Goal: Transaction & Acquisition: Borrow product/service

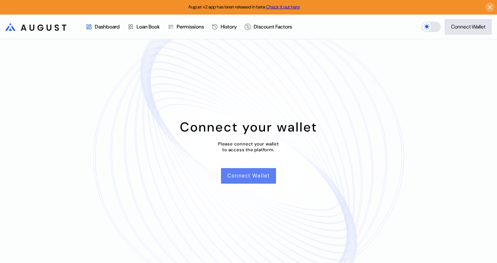
click at [242, 175] on button "Connect Wallet" at bounding box center [248, 176] width 55 height 16
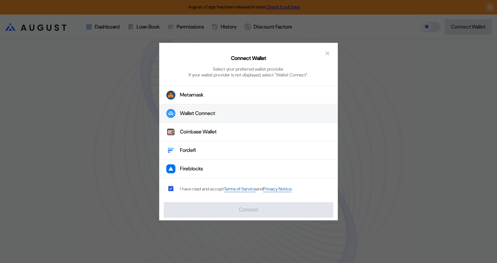
click at [206, 114] on div "Wallet Connect" at bounding box center [197, 113] width 35 height 7
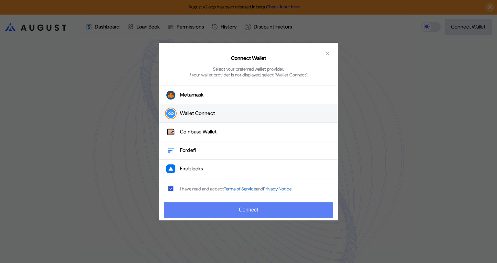
click at [260, 210] on button "Connect" at bounding box center [248, 210] width 169 height 16
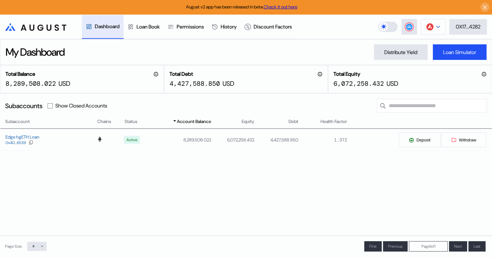
click at [439, 27] on button at bounding box center [433, 27] width 25 height 16
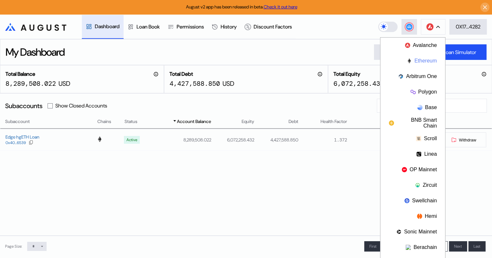
click at [424, 60] on button "Ethereum" at bounding box center [412, 61] width 65 height 16
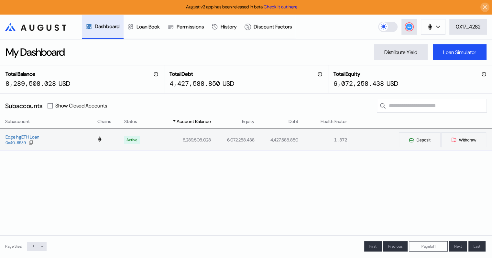
click at [201, 139] on td "8,289,508.028" at bounding box center [180, 139] width 61 height 21
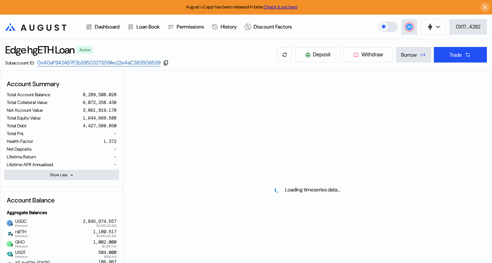
select select "*"
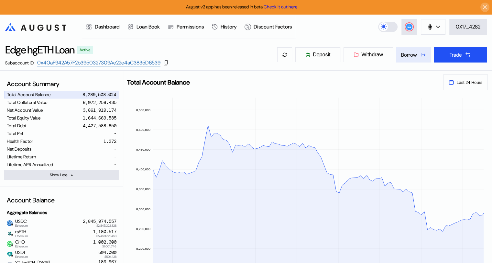
click at [409, 54] on div "Borrow" at bounding box center [409, 54] width 16 height 7
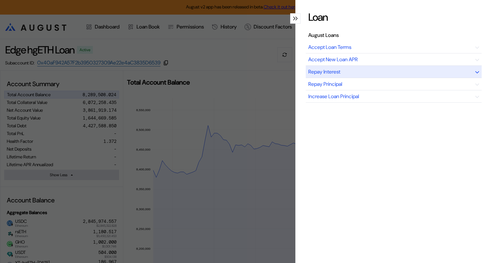
click at [391, 71] on div "Repay Interest" at bounding box center [394, 72] width 176 height 12
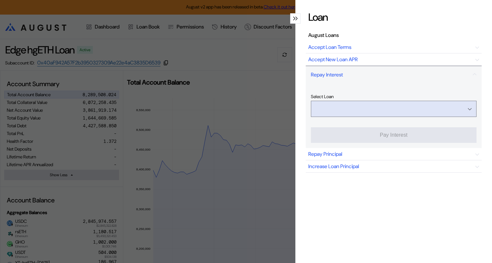
click at [413, 108] on input "Open menu" at bounding box center [390, 109] width 149 height 16
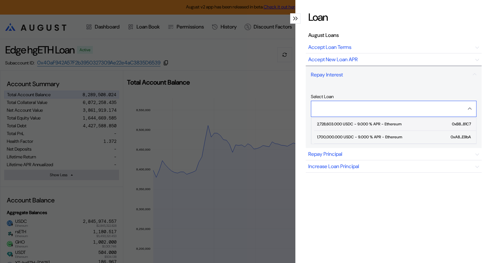
click at [378, 124] on div "2,728,603.000 USDC - 9.000 % APR - Ethereum" at bounding box center [359, 124] width 84 height 5
type input "**********"
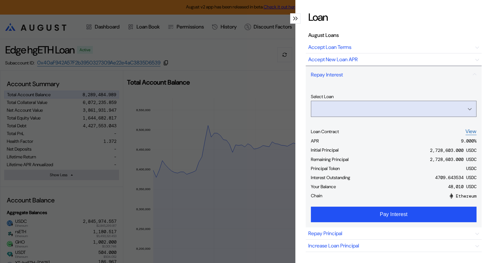
click at [381, 107] on input "Open menu" at bounding box center [390, 109] width 149 height 16
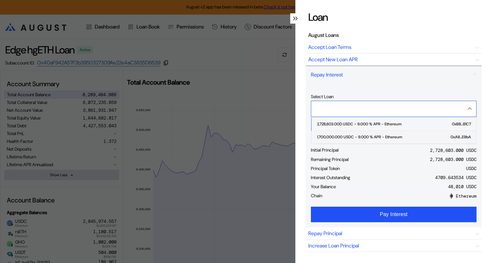
click at [364, 135] on div "1,700,000.000 USDC - 9.000 % APR - Ethereum" at bounding box center [359, 137] width 85 height 5
type input "**********"
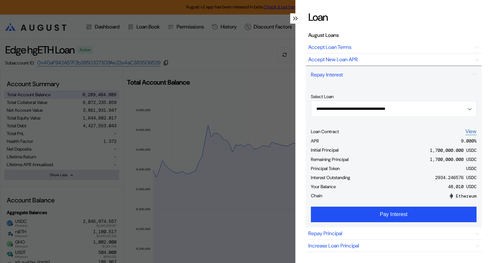
click at [293, 17] on icon "modal" at bounding box center [294, 18] width 2 height 4
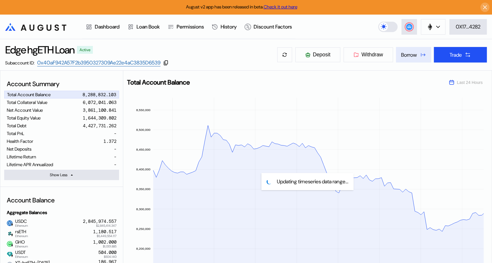
click at [408, 55] on div "Borrow" at bounding box center [409, 54] width 16 height 7
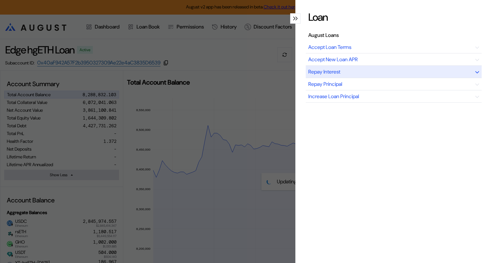
click at [390, 69] on div "Repay Interest" at bounding box center [394, 72] width 176 height 12
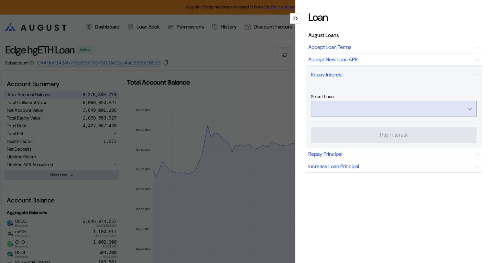
click at [410, 108] on input "Open menu" at bounding box center [390, 109] width 149 height 16
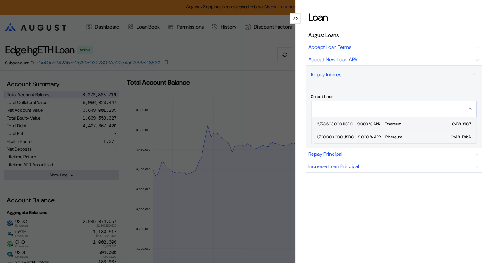
click at [383, 123] on div "2,728,603.000 USDC - 9.000 % APR - Ethereum" at bounding box center [359, 124] width 84 height 5
type input "**********"
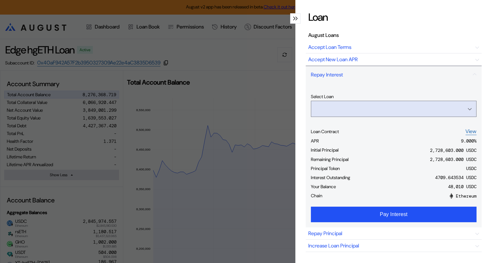
click at [381, 109] on input "Open menu" at bounding box center [390, 109] width 149 height 16
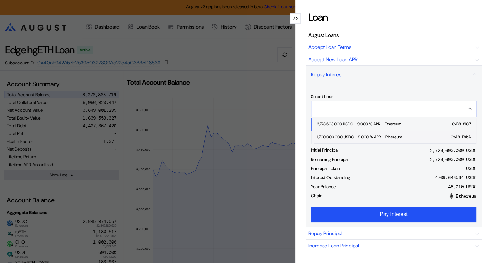
click at [356, 135] on div "1,700,000.000 USDC - 9.000 % APR - Ethereum" at bounding box center [359, 137] width 85 height 5
type input "**********"
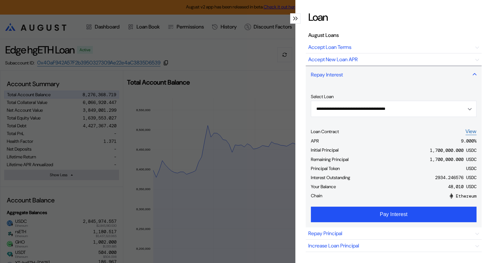
click at [467, 73] on div "Repay Interest" at bounding box center [394, 74] width 176 height 17
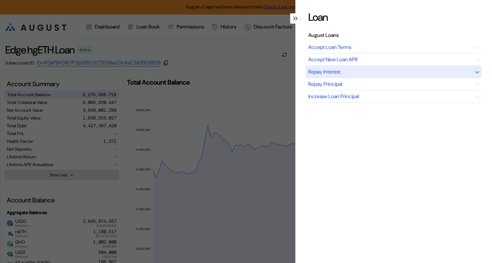
click at [359, 72] on div "Repay Interest" at bounding box center [394, 72] width 176 height 12
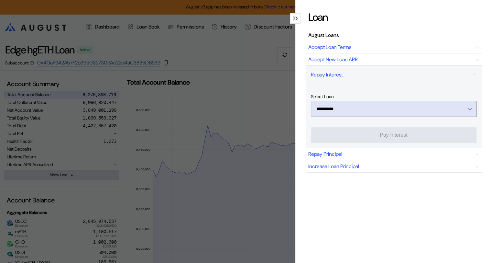
click at [464, 107] on div "Open menu" at bounding box center [467, 109] width 7 height 6
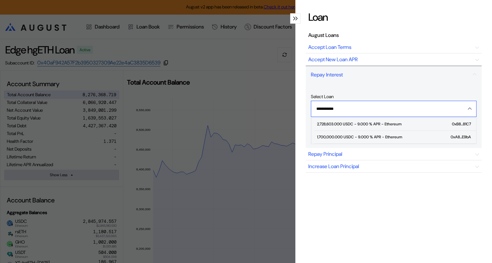
click at [464, 106] on div "Close menu" at bounding box center [467, 109] width 7 height 6
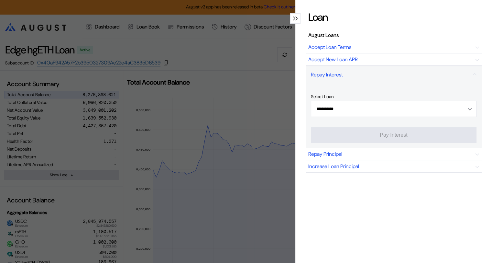
click at [293, 18] on icon "modal" at bounding box center [294, 18] width 2 height 3
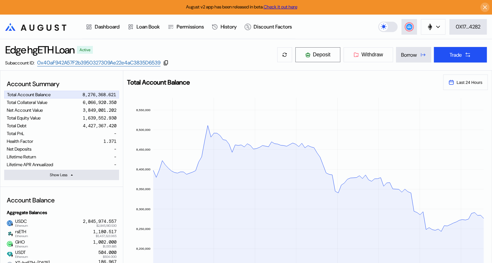
click at [324, 54] on span "Deposit" at bounding box center [321, 55] width 17 height 6
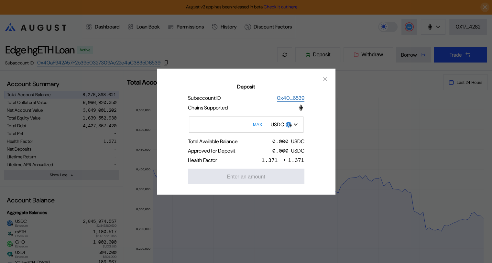
click at [258, 124] on button "MAX" at bounding box center [257, 124] width 13 height 15
type input "***"
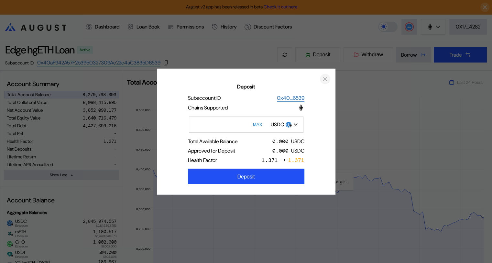
click at [323, 78] on icon "close modal" at bounding box center [325, 78] width 6 height 7
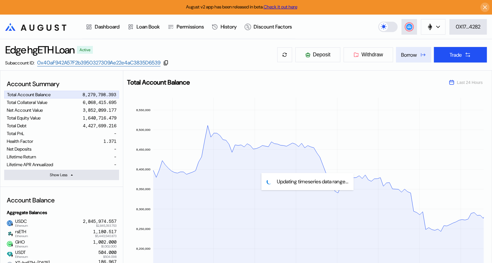
click at [407, 55] on div "Borrow" at bounding box center [409, 54] width 16 height 7
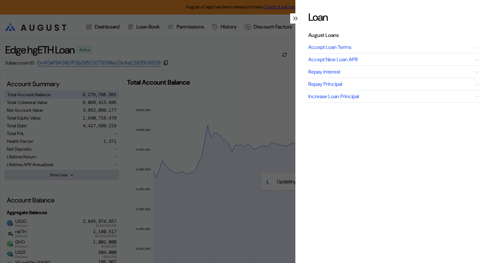
click at [295, 17] on icon "modal" at bounding box center [296, 18] width 2 height 4
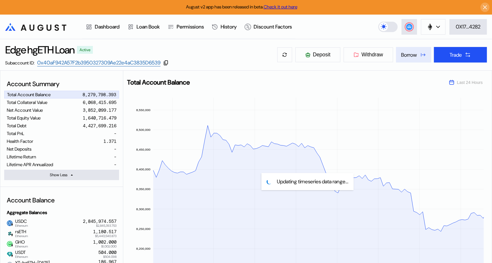
click at [406, 56] on div "Borrow" at bounding box center [409, 54] width 16 height 7
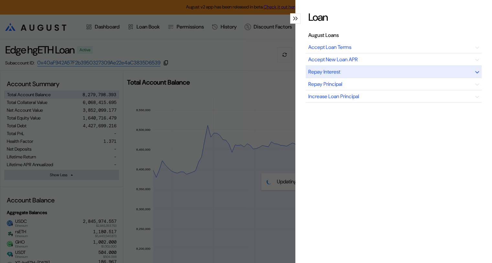
click at [369, 72] on div "Repay Interest" at bounding box center [394, 72] width 176 height 12
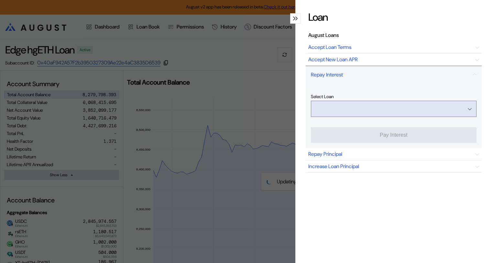
click at [378, 110] on input "Open menu" at bounding box center [390, 109] width 149 height 16
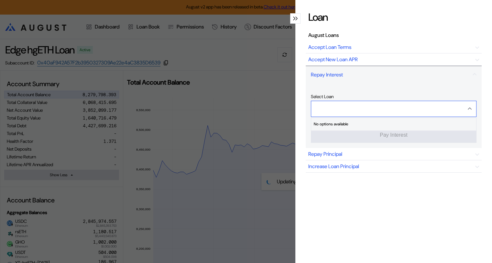
click at [361, 109] on input "Close menu" at bounding box center [390, 109] width 149 height 16
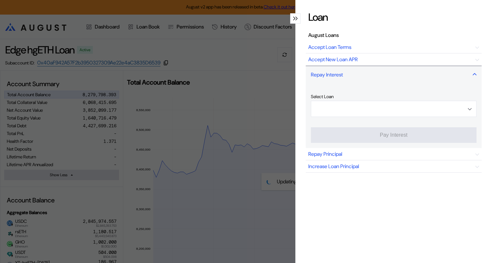
type input "**********"
click at [340, 72] on div "Repay Interest" at bounding box center [327, 74] width 32 height 7
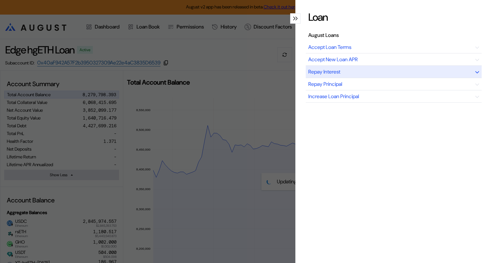
click at [341, 72] on div "Repay Interest" at bounding box center [394, 72] width 176 height 12
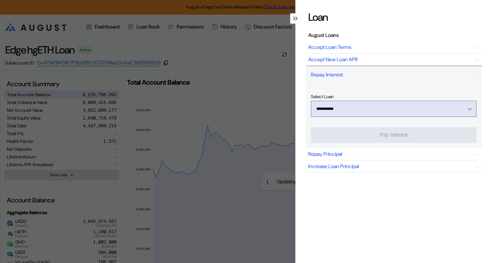
click at [464, 107] on div "Open menu" at bounding box center [467, 109] width 7 height 6
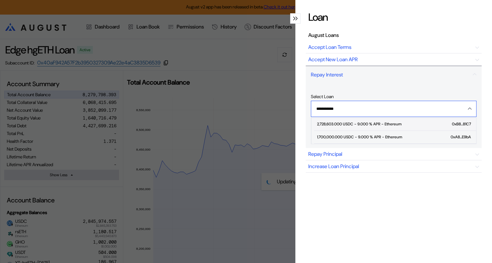
click at [381, 122] on div "2,728,603.000 USDC - 9.000 % APR - Ethereum" at bounding box center [359, 124] width 84 height 5
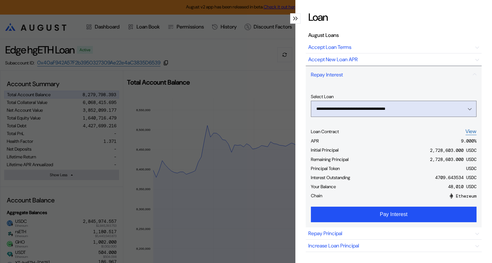
click at [464, 107] on div "Open menu" at bounding box center [467, 109] width 7 height 6
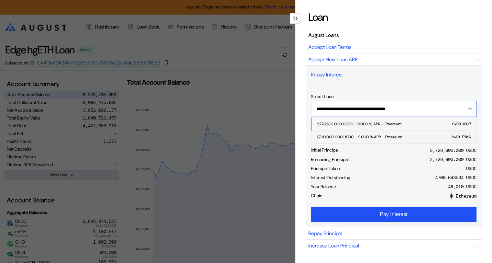
click at [384, 135] on div "1,700,000.000 USDC - 9.000 % APR - Ethereum" at bounding box center [359, 137] width 85 height 5
type input "**********"
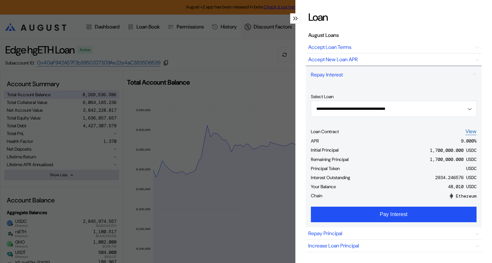
click at [293, 18] on icon "modal" at bounding box center [294, 18] width 2 height 4
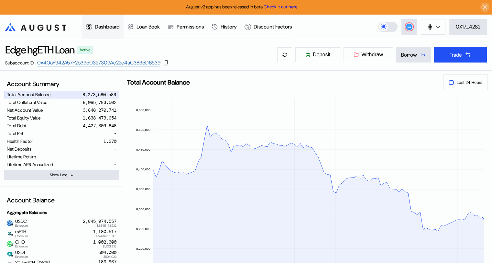
click at [102, 27] on div "Dashboard" at bounding box center [107, 26] width 25 height 7
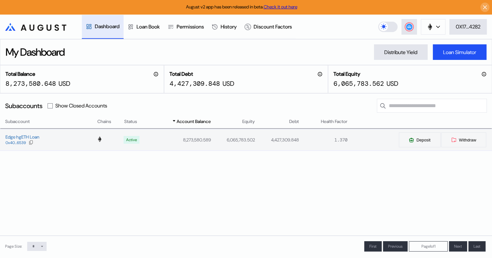
click at [243, 141] on td "6,065,783.502" at bounding box center [233, 139] width 44 height 21
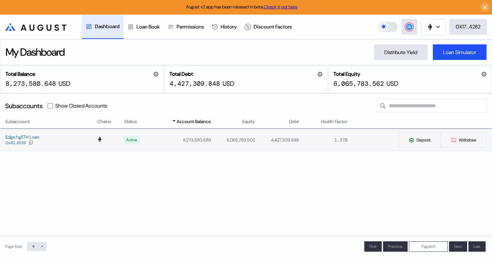
select select "*"
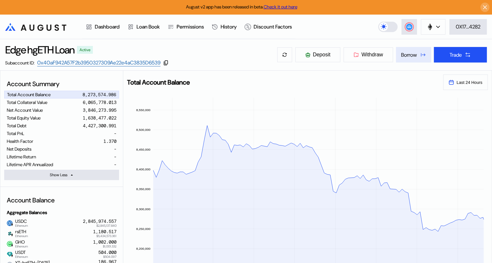
click at [407, 54] on div "Borrow" at bounding box center [409, 54] width 16 height 7
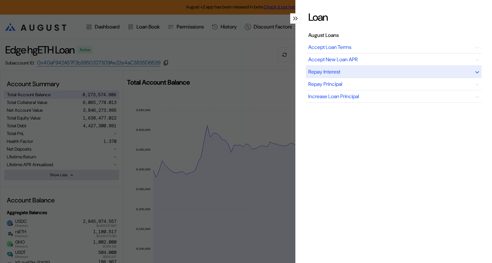
click at [361, 70] on div "Repay Interest" at bounding box center [394, 72] width 176 height 12
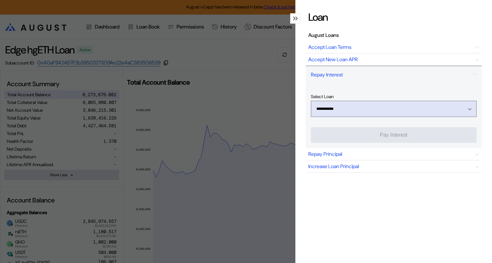
click at [468, 108] on icon "Open menu" at bounding box center [470, 109] width 4 height 3
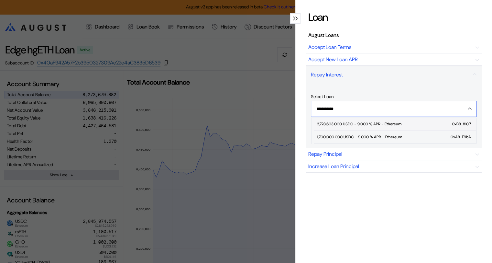
click at [386, 122] on div "2,728,603.000 USDC - 9.000 % APR - Ethereum" at bounding box center [359, 124] width 84 height 5
type input "**********"
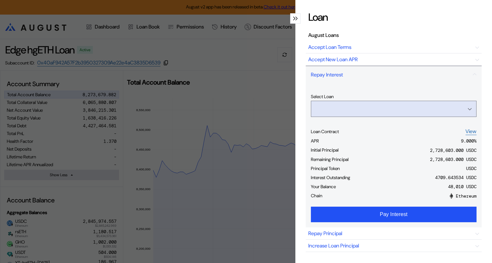
click at [412, 106] on input "Open menu" at bounding box center [390, 109] width 149 height 16
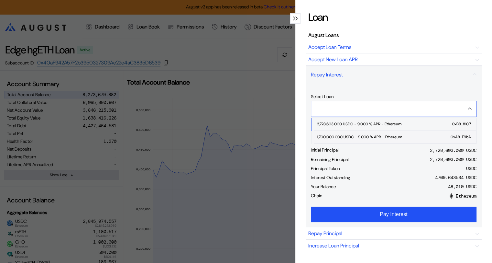
click at [372, 136] on div "1,700,000.000 USDC - 9.000 % APR - Ethereum" at bounding box center [359, 137] width 85 height 5
type input "**********"
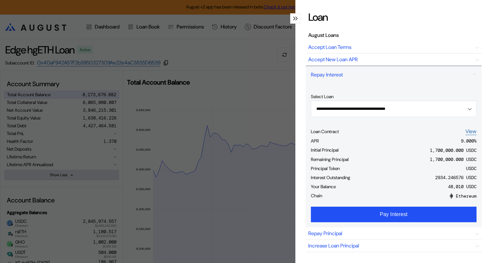
click at [293, 16] on icon "modal" at bounding box center [294, 18] width 2 height 4
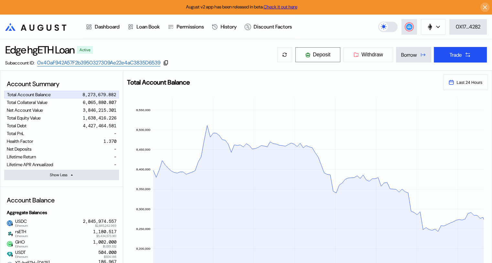
click at [319, 53] on span "Deposit" at bounding box center [321, 55] width 17 height 6
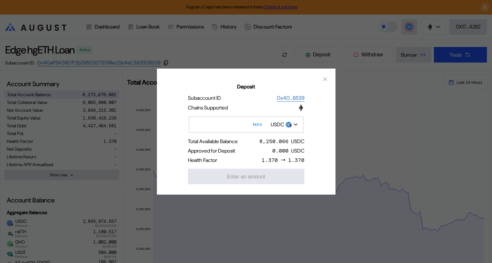
click at [260, 123] on button "MAX" at bounding box center [257, 124] width 13 height 15
type input "**********"
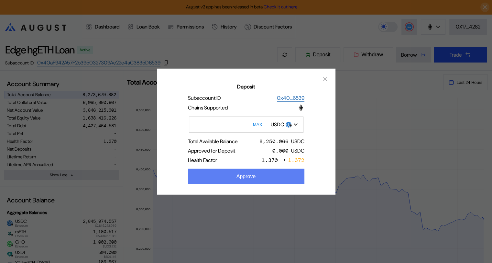
click at [252, 174] on button "Approve" at bounding box center [246, 176] width 116 height 16
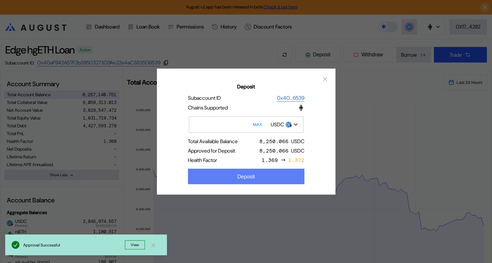
click at [254, 177] on div "Deposit" at bounding box center [245, 176] width 17 height 6
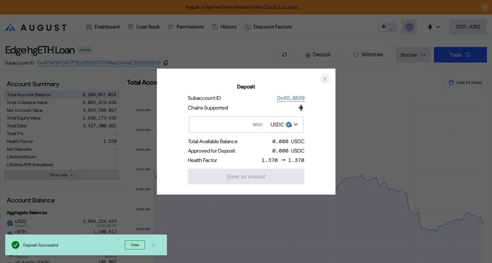
click at [324, 78] on icon "close modal" at bounding box center [325, 78] width 6 height 7
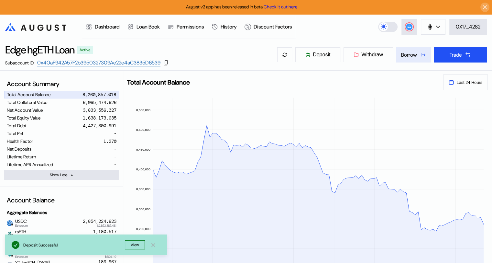
click at [409, 56] on div "Borrow" at bounding box center [409, 54] width 16 height 7
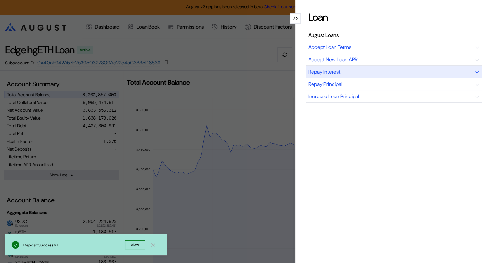
click at [364, 74] on div "Repay Interest" at bounding box center [394, 72] width 176 height 12
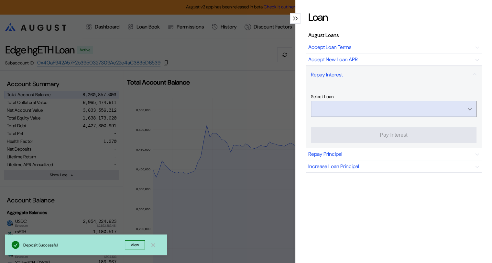
click at [399, 108] on input "Open menu" at bounding box center [390, 109] width 149 height 16
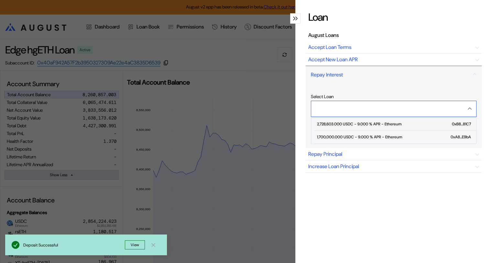
click at [370, 123] on div "2,728,603.000 USDC - 9.000 % APR - Ethereum" at bounding box center [359, 124] width 84 height 5
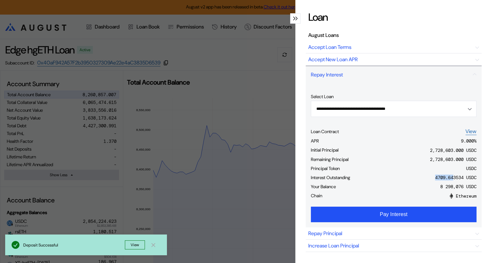
drag, startPoint x: 427, startPoint y: 177, endPoint x: 446, endPoint y: 179, distance: 19.1
click at [447, 179] on div "Interest Outstanding 4709.643534 USDC" at bounding box center [394, 178] width 166 height 9
copy div "4709.64"
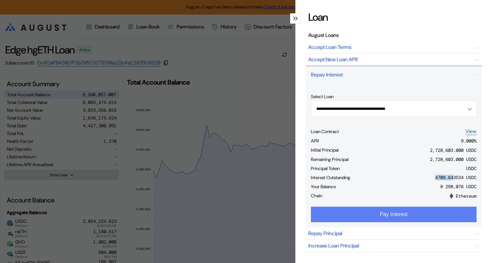
click at [388, 213] on button "Pay Interest" at bounding box center [394, 214] width 166 height 16
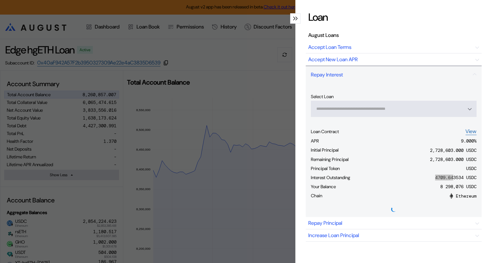
type input "**********"
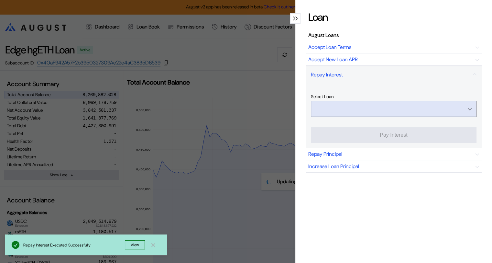
click at [404, 109] on input "Open menu" at bounding box center [390, 109] width 149 height 16
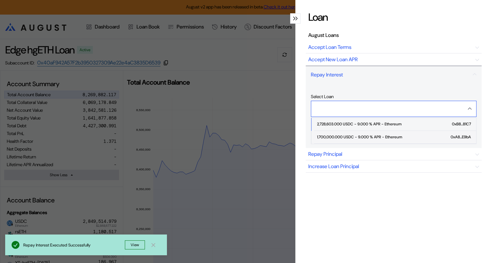
click at [363, 135] on div "1,700,000.000 USDC - 9.000 % APR - Ethereum" at bounding box center [359, 137] width 85 height 5
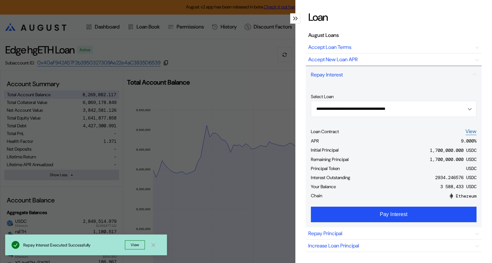
scroll to position [32, 0]
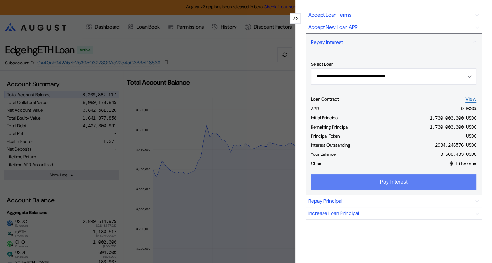
click at [396, 183] on button "Pay Interest" at bounding box center [394, 182] width 166 height 16
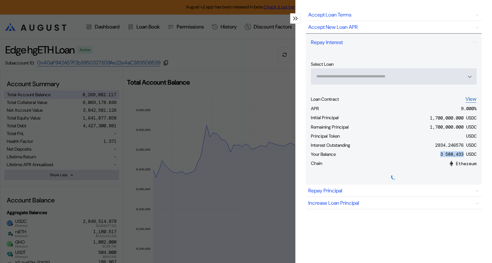
drag, startPoint x: 457, startPoint y: 152, endPoint x: 429, endPoint y: 153, distance: 27.5
click at [429, 153] on div "Your Balance 3 588,433 USDC" at bounding box center [394, 154] width 166 height 9
copy div "3 588,433"
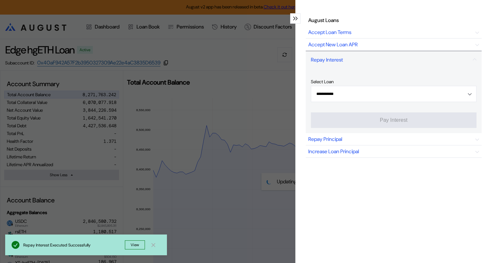
scroll to position [19, 0]
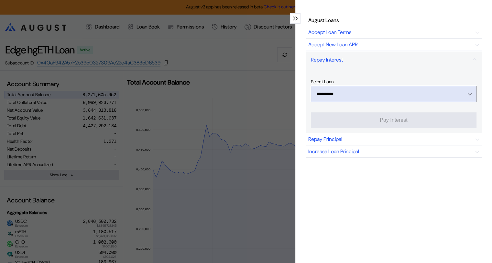
click at [468, 93] on icon "Open menu" at bounding box center [470, 94] width 4 height 3
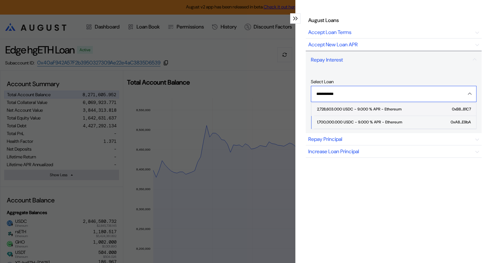
click at [384, 103] on span "2,728,603.000 USDC - 9.000 % APR - Ethereum 0xB8...81C7" at bounding box center [395, 109] width 162 height 13
type input "**********"
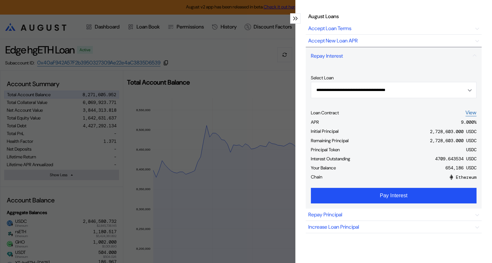
click at [295, 18] on icon "modal" at bounding box center [296, 18] width 2 height 4
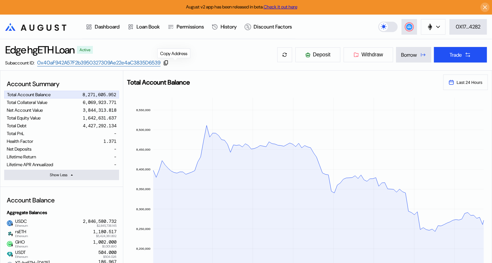
click at [169, 61] on icon at bounding box center [166, 63] width 6 height 6
click at [407, 55] on div "Borrow" at bounding box center [409, 54] width 16 height 7
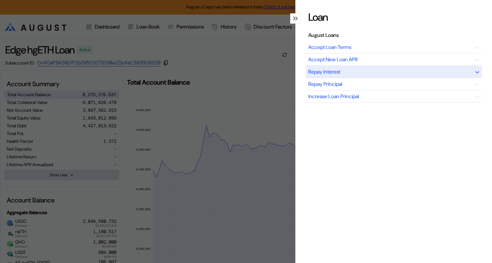
click at [377, 74] on div "Repay Interest" at bounding box center [394, 72] width 176 height 12
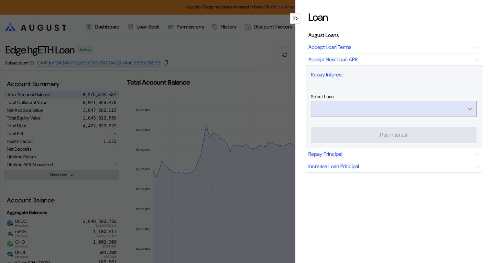
click at [412, 105] on input "Open menu" at bounding box center [390, 109] width 149 height 16
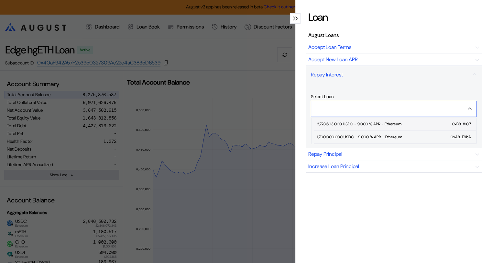
click at [379, 123] on div "2,728,603.000 USDC - 9.000 % APR - Ethereum" at bounding box center [359, 124] width 84 height 5
type input "**********"
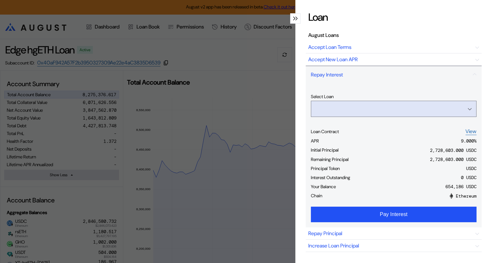
click at [384, 106] on input "Open menu" at bounding box center [390, 109] width 149 height 16
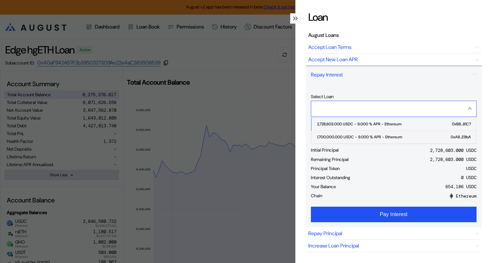
click at [363, 135] on div "1,700,000.000 USDC - 9.000 % APR - Ethereum" at bounding box center [359, 137] width 85 height 5
type input "**********"
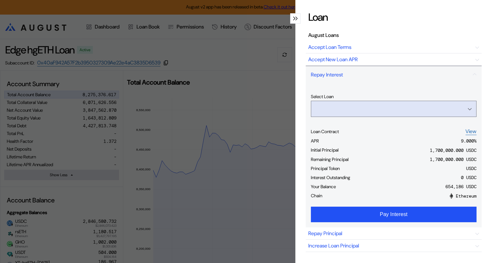
click at [396, 108] on input "Open menu" at bounding box center [390, 109] width 149 height 16
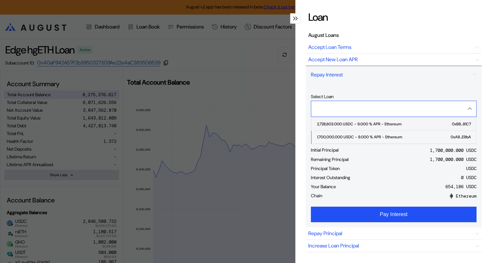
click at [378, 123] on div "2,728,603.000 USDC - 9.000 % APR - Ethereum" at bounding box center [359, 124] width 84 height 5
type input "**********"
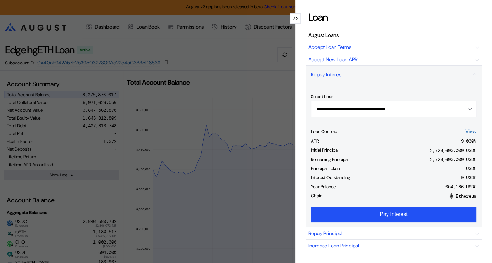
click at [291, 15] on div "modal" at bounding box center [295, 18] width 10 height 10
